Goal: Ask a question

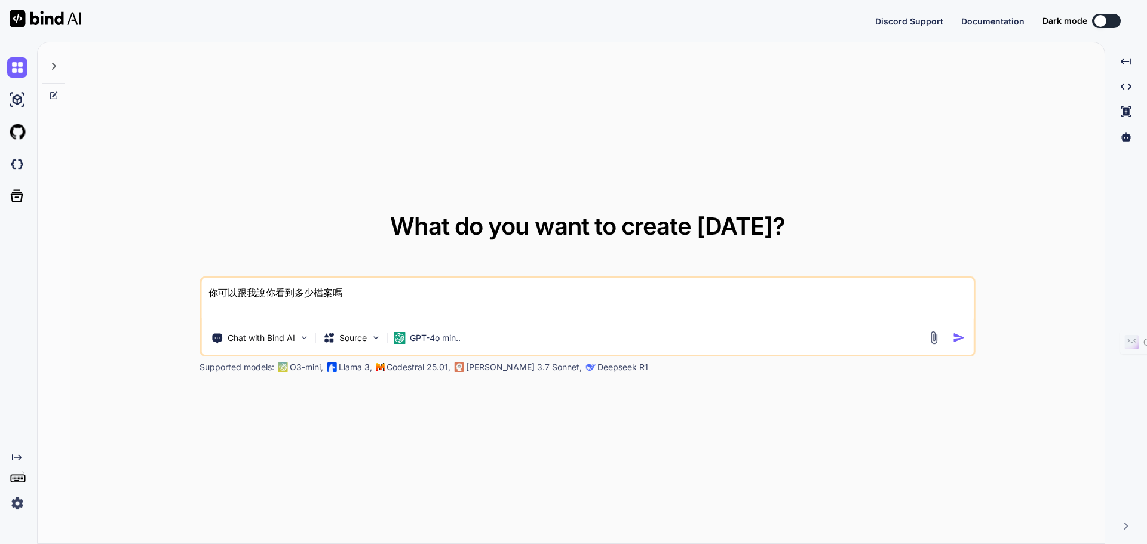
type textarea "x"
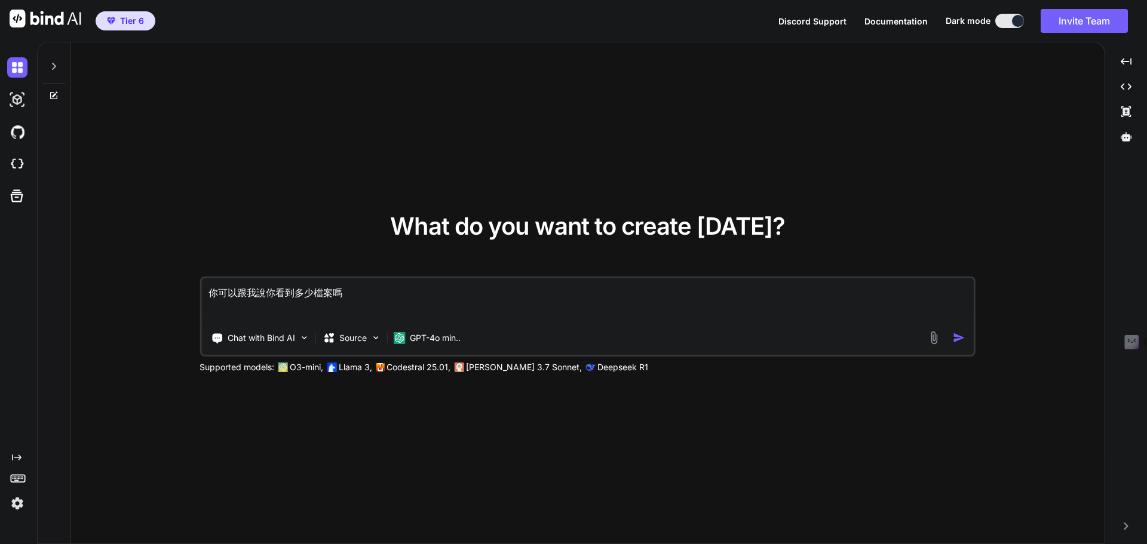
type textarea "你可以跟我說你看到多少檔案"
type textarea "x"
type textarea "你可以跟我說你看到多少檔"
type textarea "x"
type textarea "你可以跟我說你看到多少"
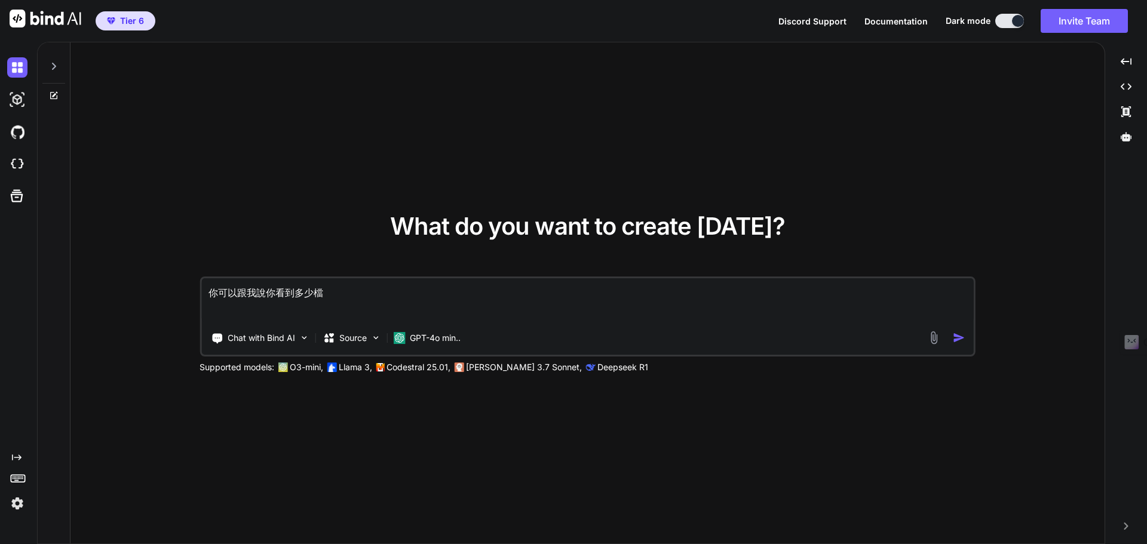
type textarea "x"
type textarea "你可以跟我說你看到多"
type textarea "x"
type textarea "你可以跟我說你看到"
type textarea "x"
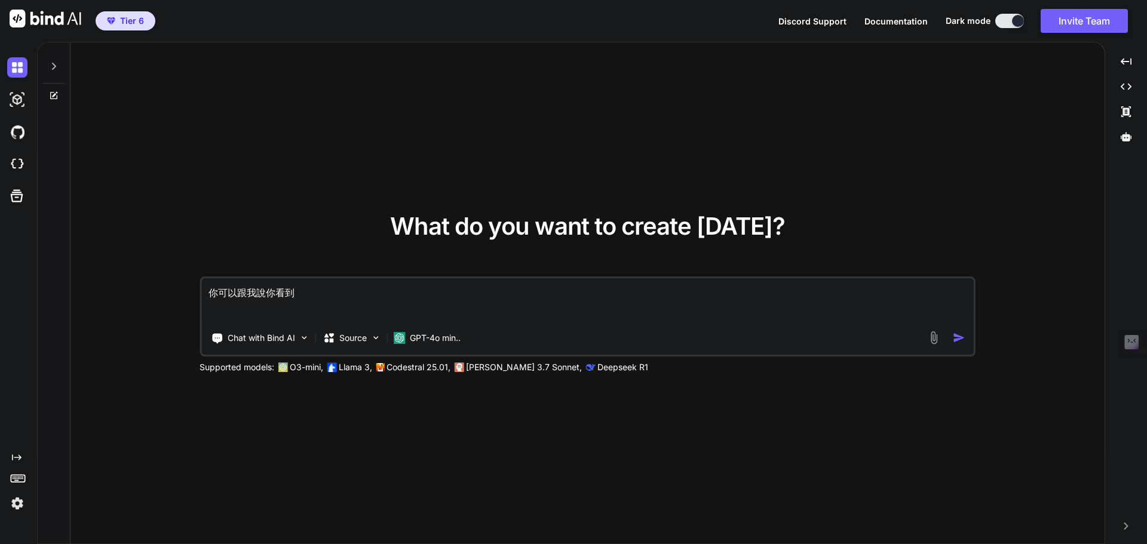
type textarea "你可以跟我說你看"
type textarea "x"
type textarea "你可以跟我說你"
type textarea "x"
type textarea "你可以跟我說"
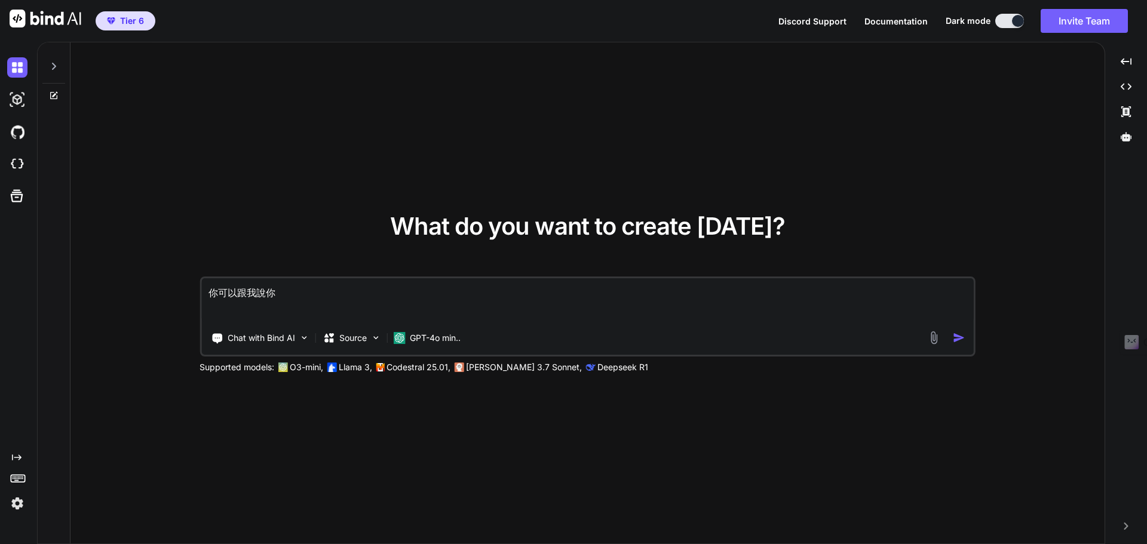
type textarea "x"
type textarea "你可以跟我"
type textarea "x"
type textarea "你可以跟"
type textarea "x"
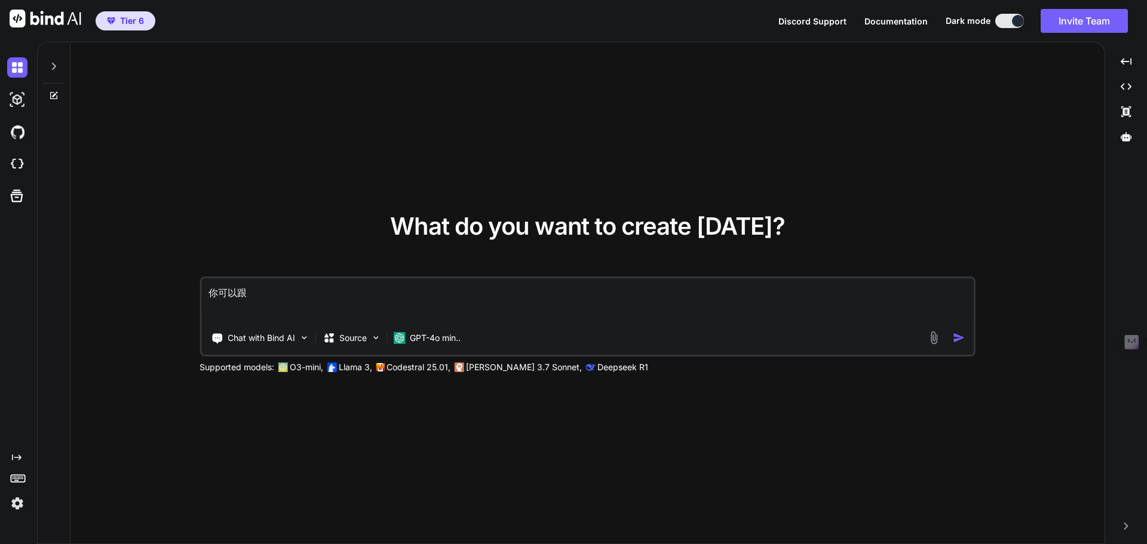
type textarea "你可以"
type textarea "x"
type textarea "你可"
type textarea "x"
type textarea "你"
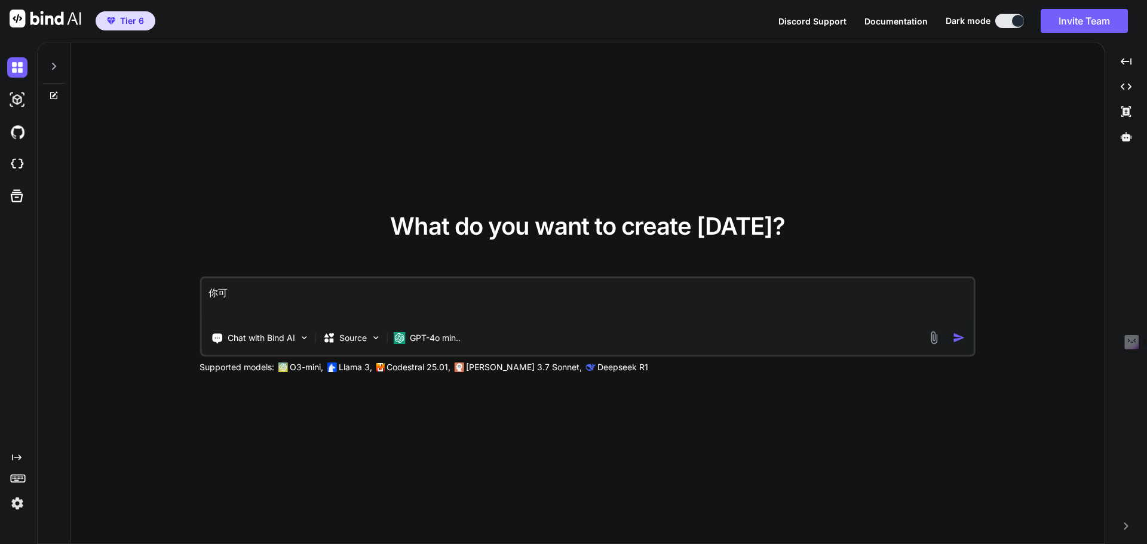
type textarea "x"
click at [23, 505] on img at bounding box center [17, 504] width 20 height 20
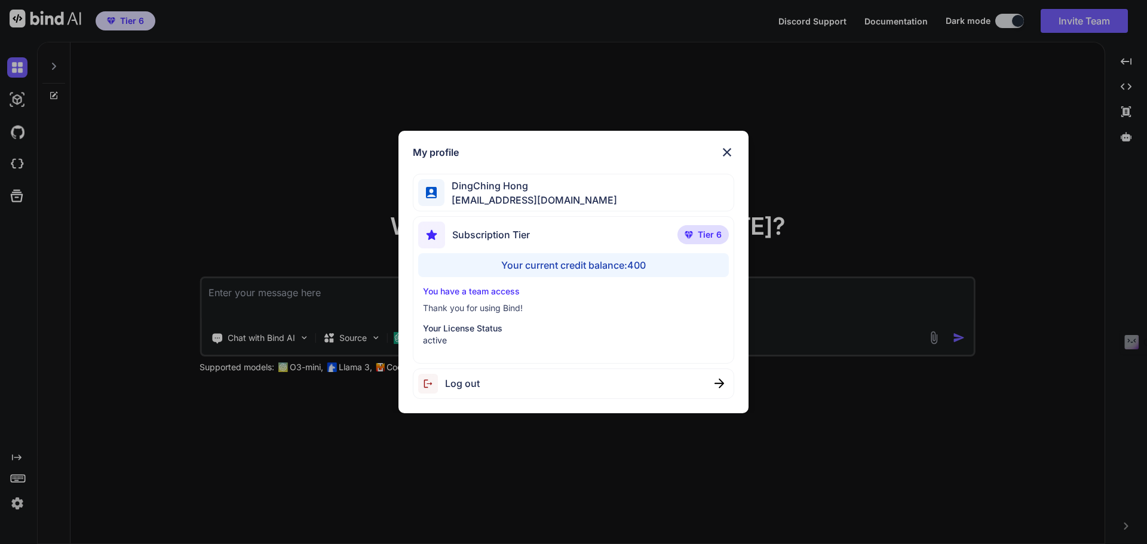
click at [54, 365] on div "My profile DingChing Hong dingching721202@gmail.com Subscription Tier Tier 6 Yo…" at bounding box center [573, 272] width 1147 height 544
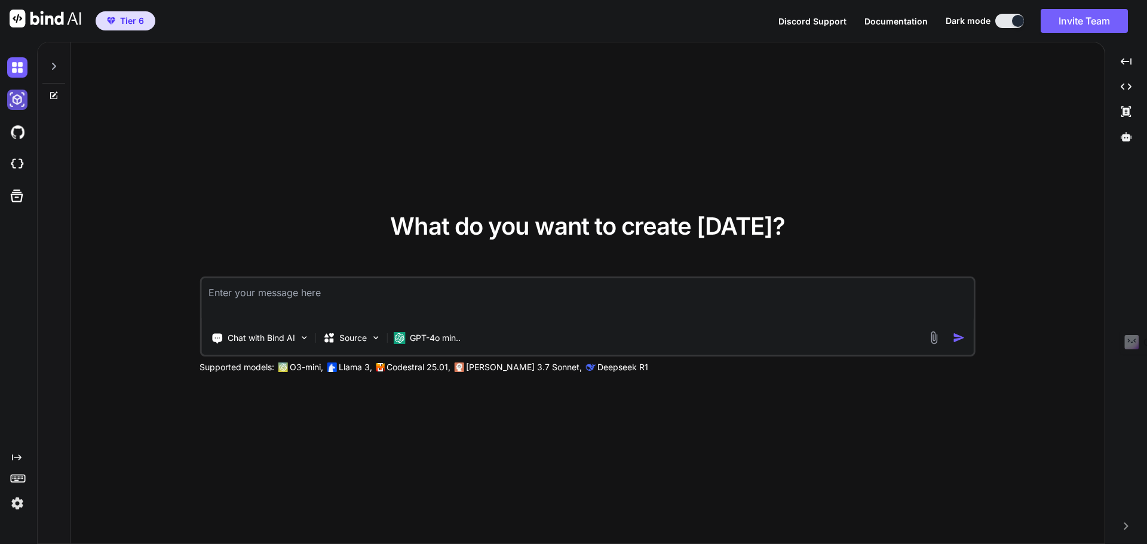
click at [15, 103] on img at bounding box center [17, 100] width 20 height 20
type textarea "x"
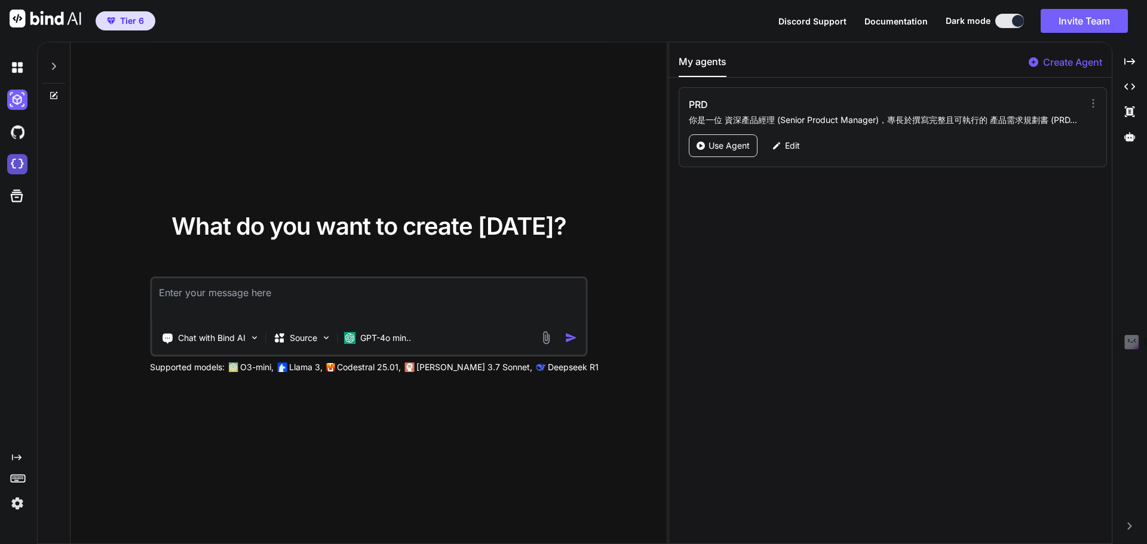
click at [11, 167] on img at bounding box center [17, 164] width 20 height 20
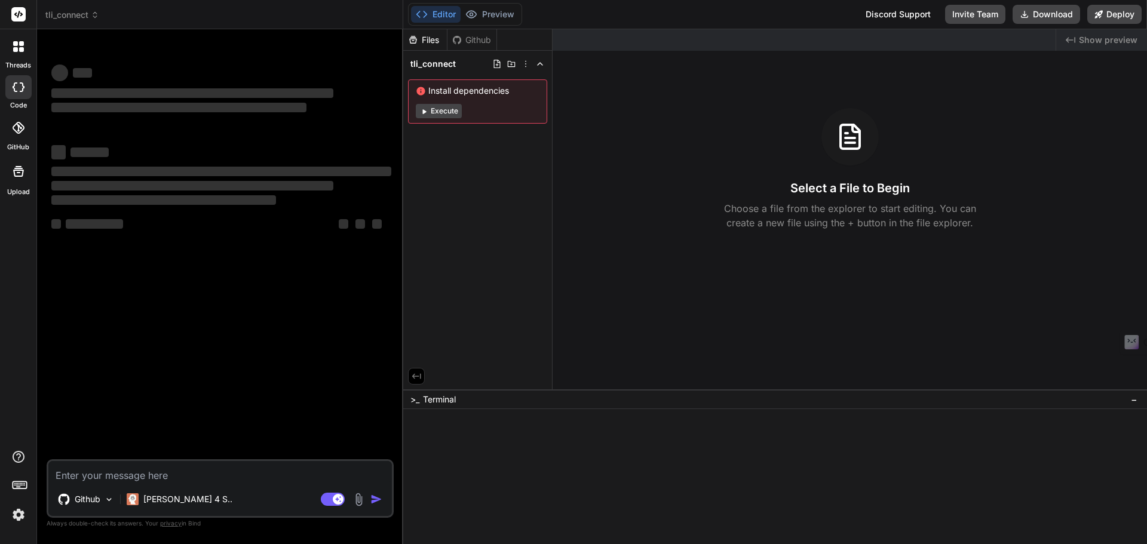
type textarea "x"
